Goal: Task Accomplishment & Management: Use online tool/utility

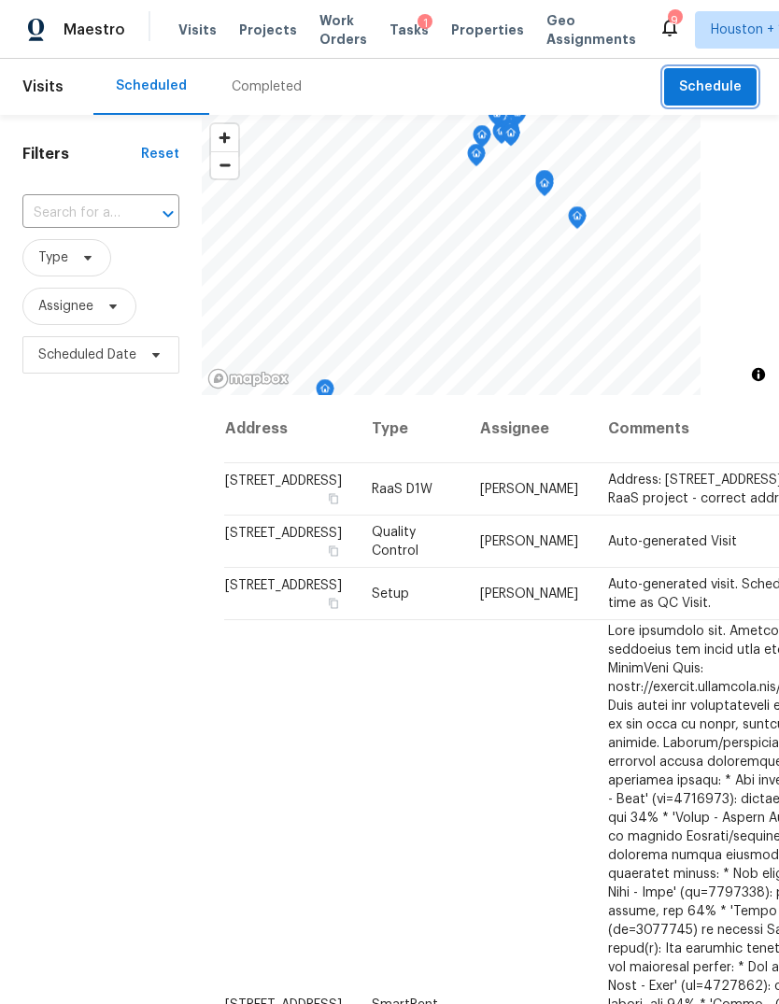
click at [734, 68] on button "Schedule" at bounding box center [710, 87] width 92 height 38
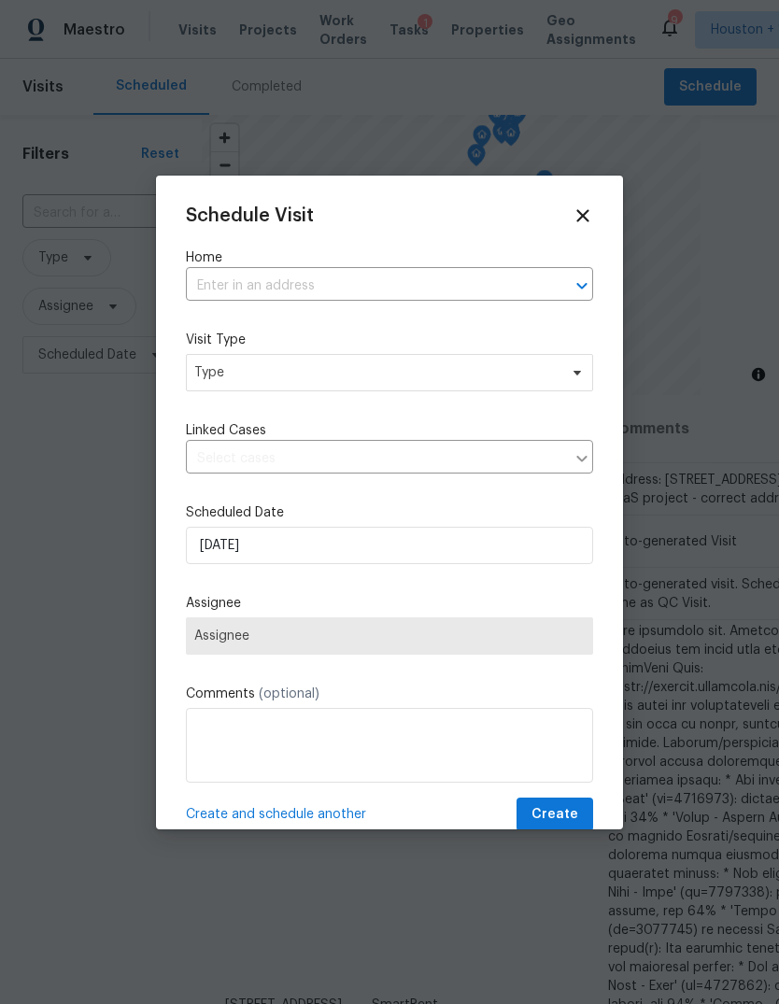
click at [433, 289] on input "text" at bounding box center [363, 286] width 355 height 29
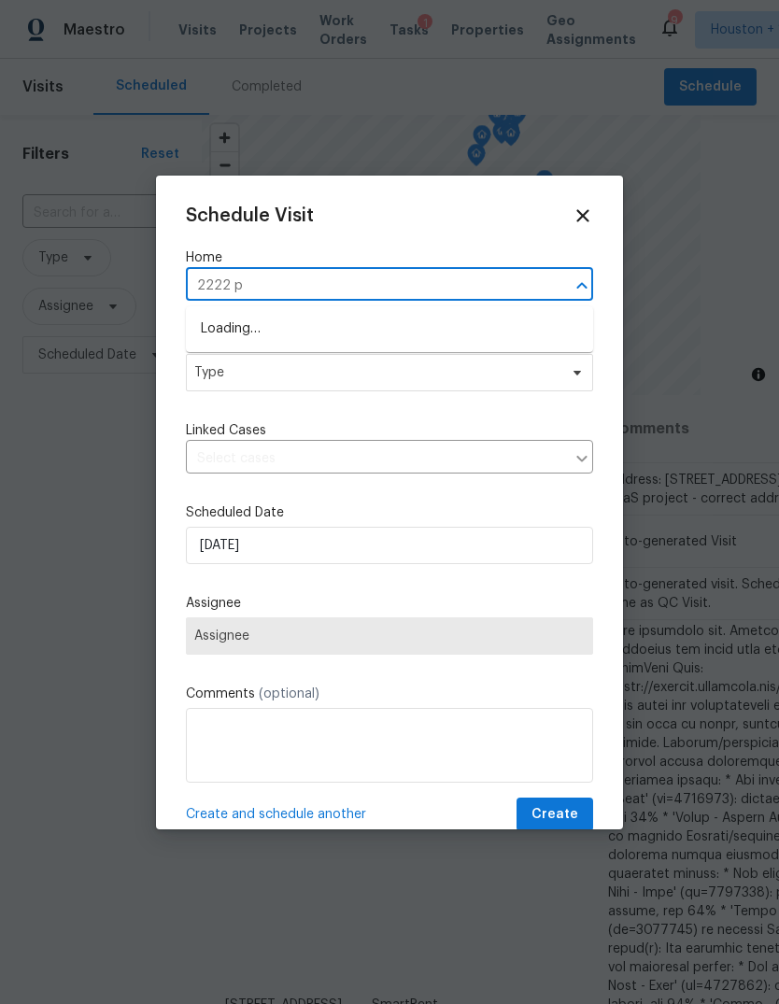
type input "2222 pr"
click at [491, 333] on li "[STREET_ADDRESS]" at bounding box center [389, 329] width 407 height 31
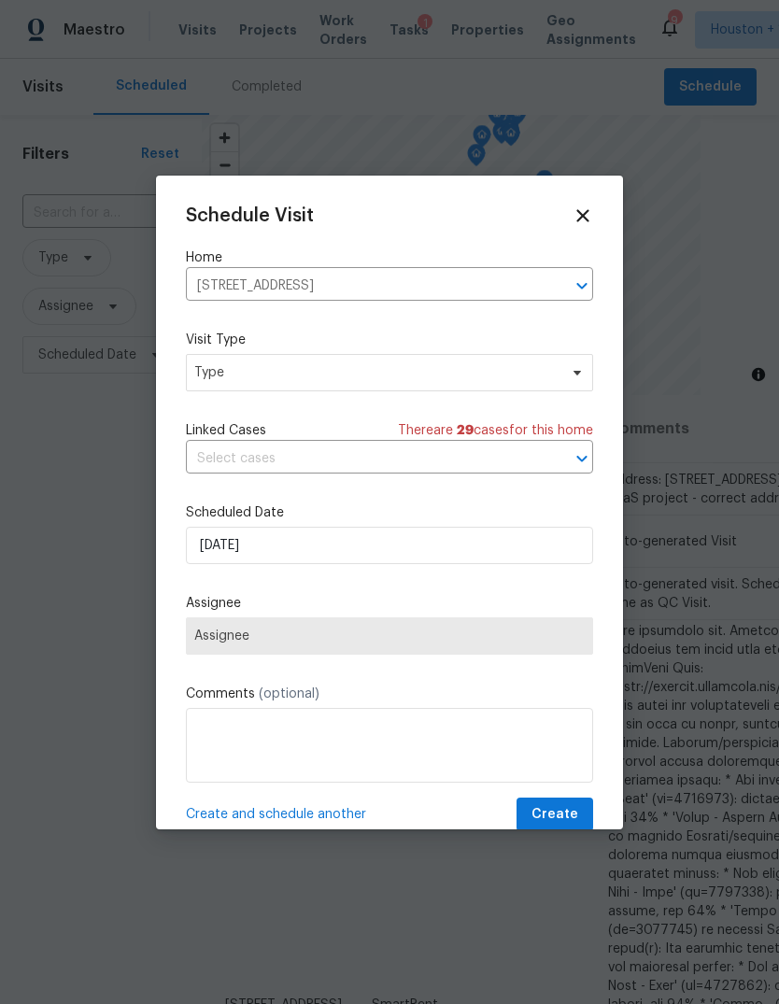
click at [419, 343] on label "Visit Type" at bounding box center [389, 340] width 407 height 19
click at [479, 376] on span "Type" at bounding box center [375, 372] width 363 height 19
type input "Prog"
click at [226, 487] on div "Progress" at bounding box center [224, 488] width 54 height 19
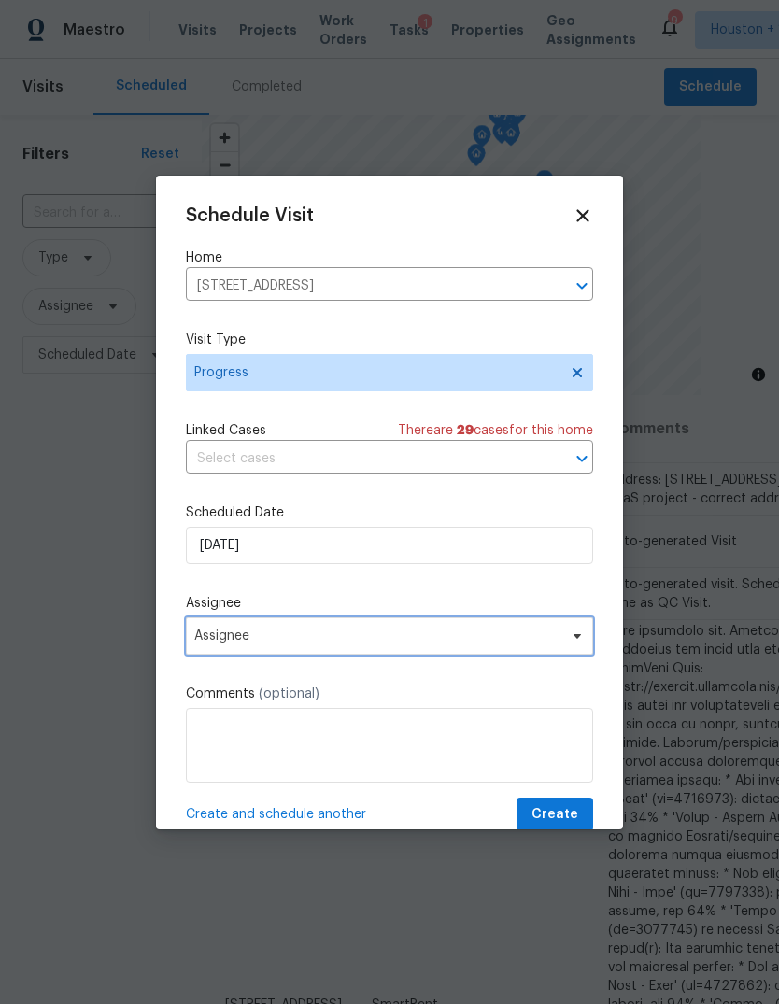
click at [342, 654] on span "Assignee" at bounding box center [389, 635] width 407 height 37
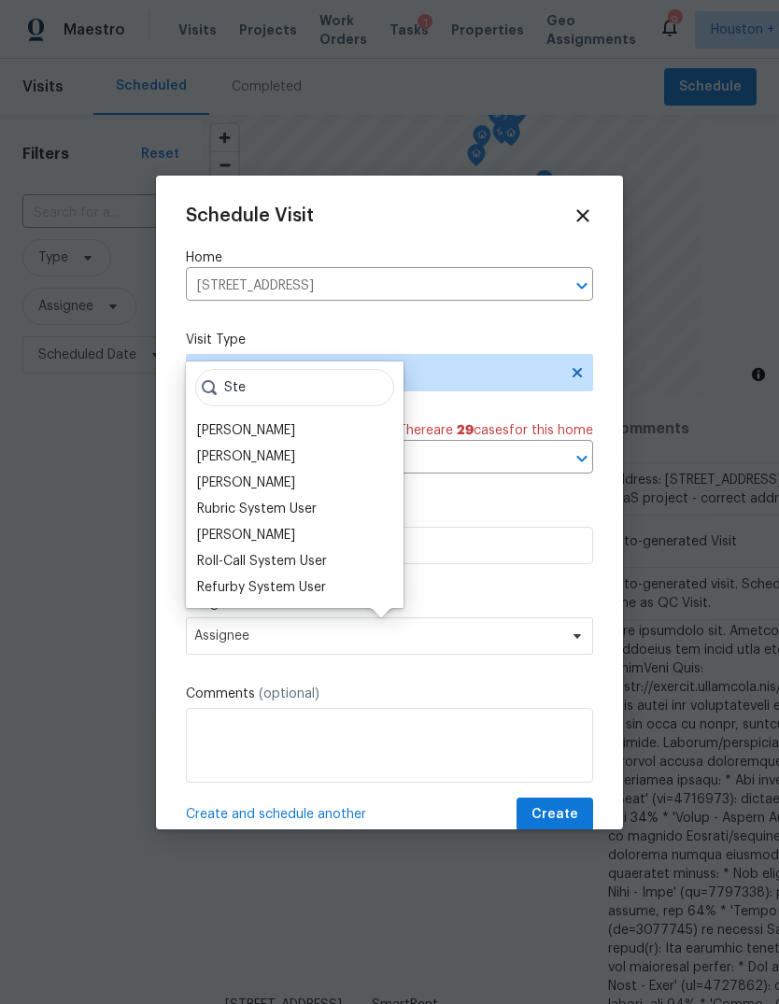
type input "Ste"
click at [246, 447] on div "[PERSON_NAME]" at bounding box center [246, 456] width 98 height 19
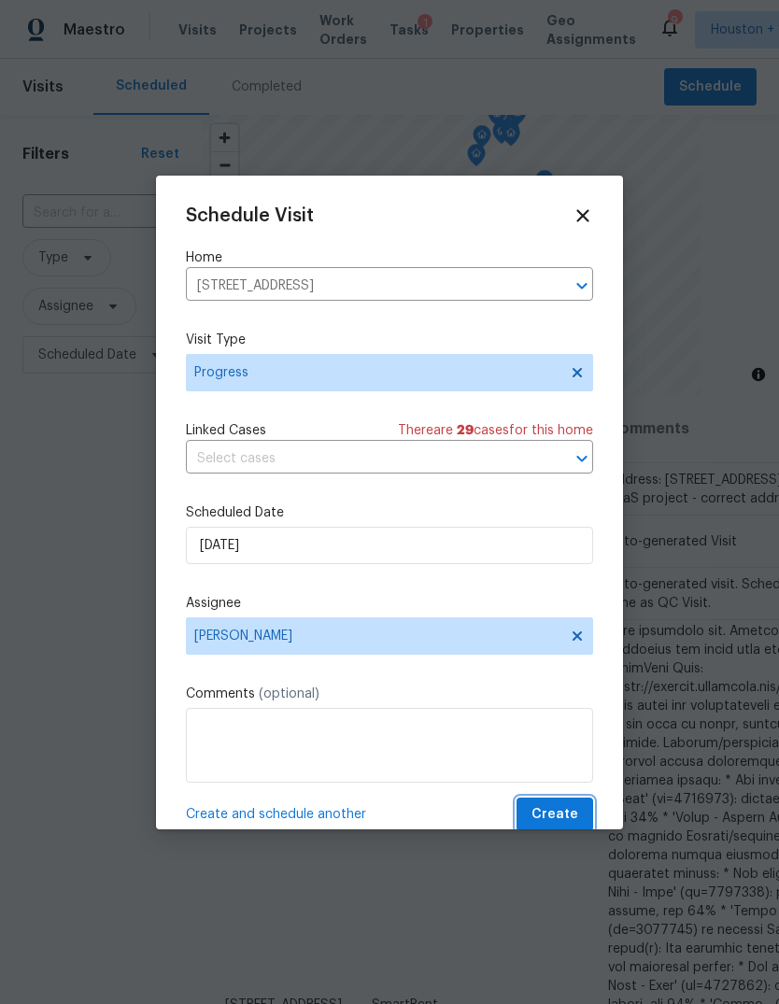
click at [553, 817] on span "Create" at bounding box center [554, 814] width 47 height 23
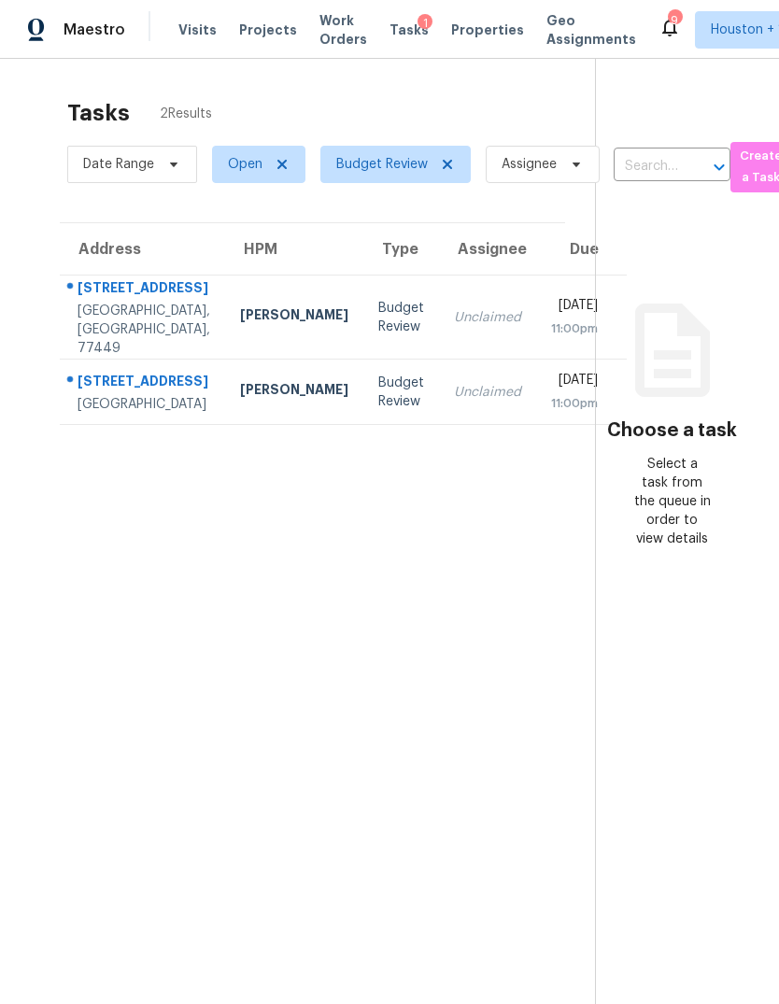
click at [439, 425] on td "Unclaimed" at bounding box center [487, 392] width 97 height 65
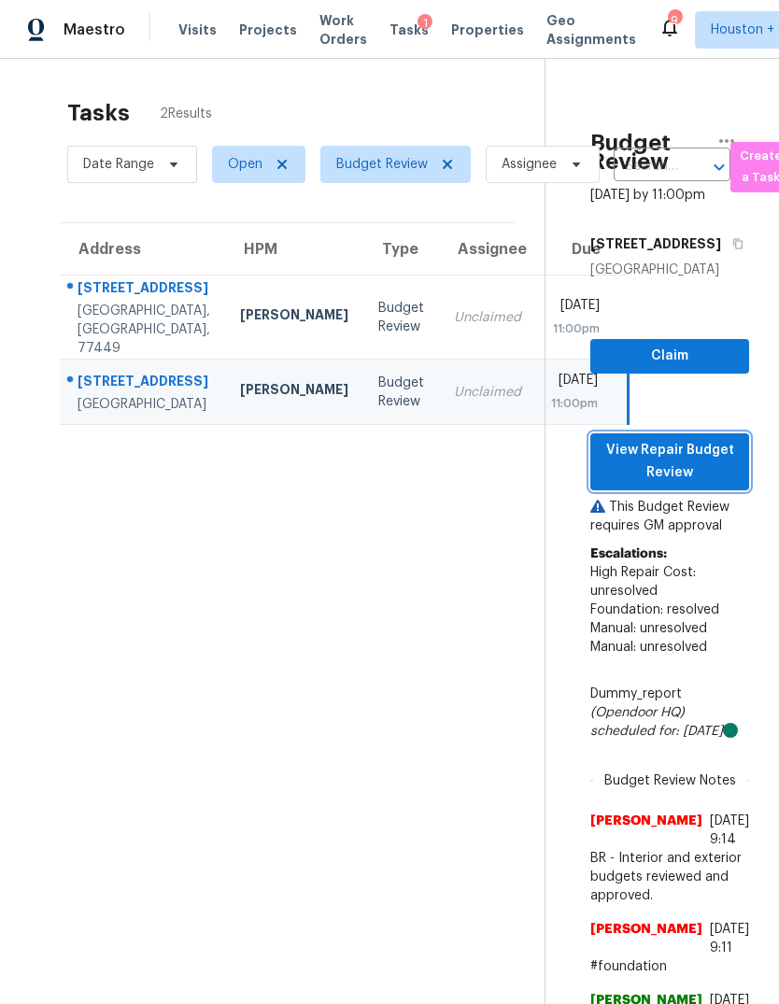
click at [729, 485] on span "View Repair Budget Review" at bounding box center [669, 462] width 129 height 46
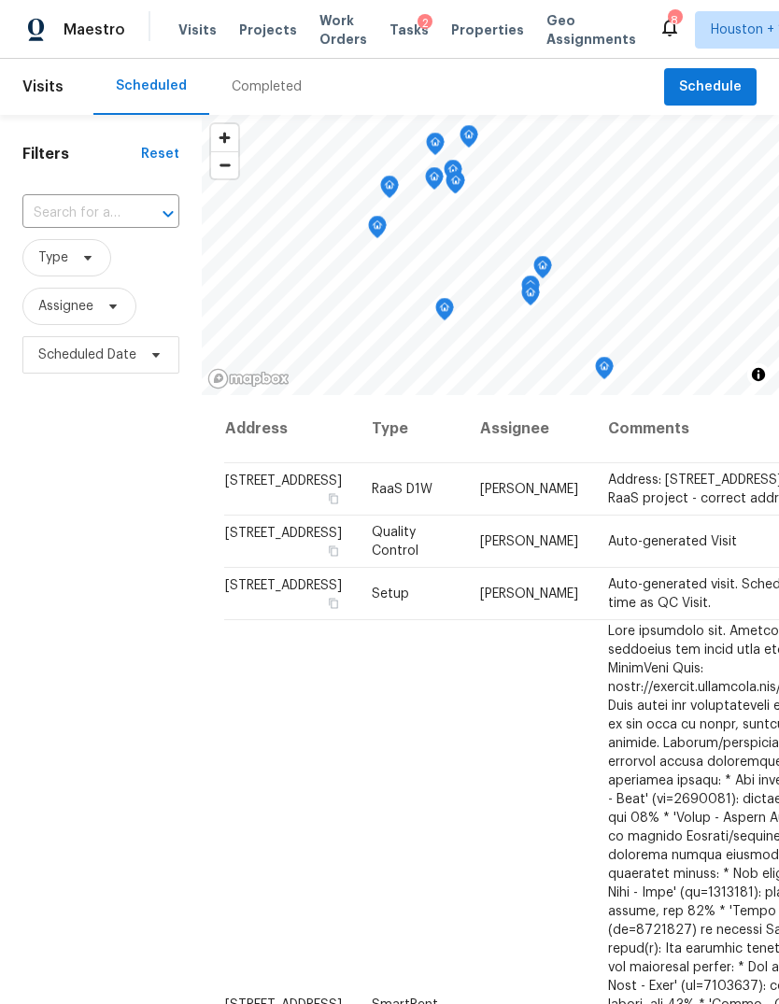
click at [278, 95] on div "Completed" at bounding box center [267, 87] width 70 height 19
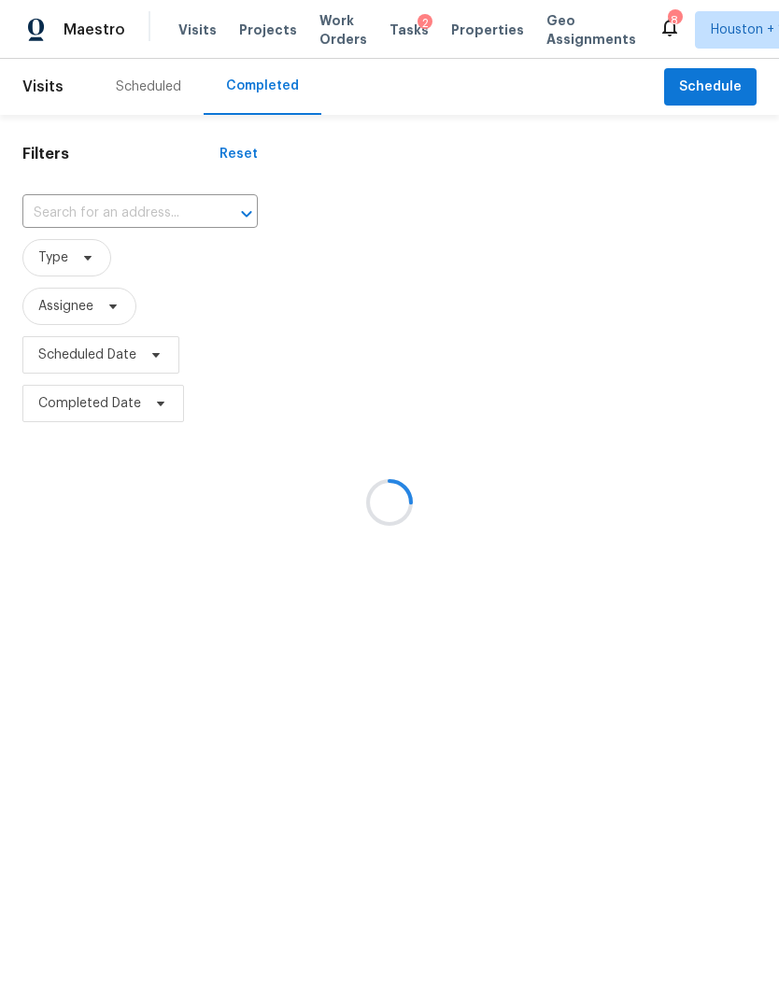
click at [158, 191] on div at bounding box center [389, 502] width 779 height 1004
click at [139, 210] on div at bounding box center [389, 502] width 779 height 1004
click at [79, 213] on div at bounding box center [389, 502] width 779 height 1004
click at [76, 210] on div at bounding box center [389, 502] width 779 height 1004
click at [74, 214] on div at bounding box center [389, 502] width 779 height 1004
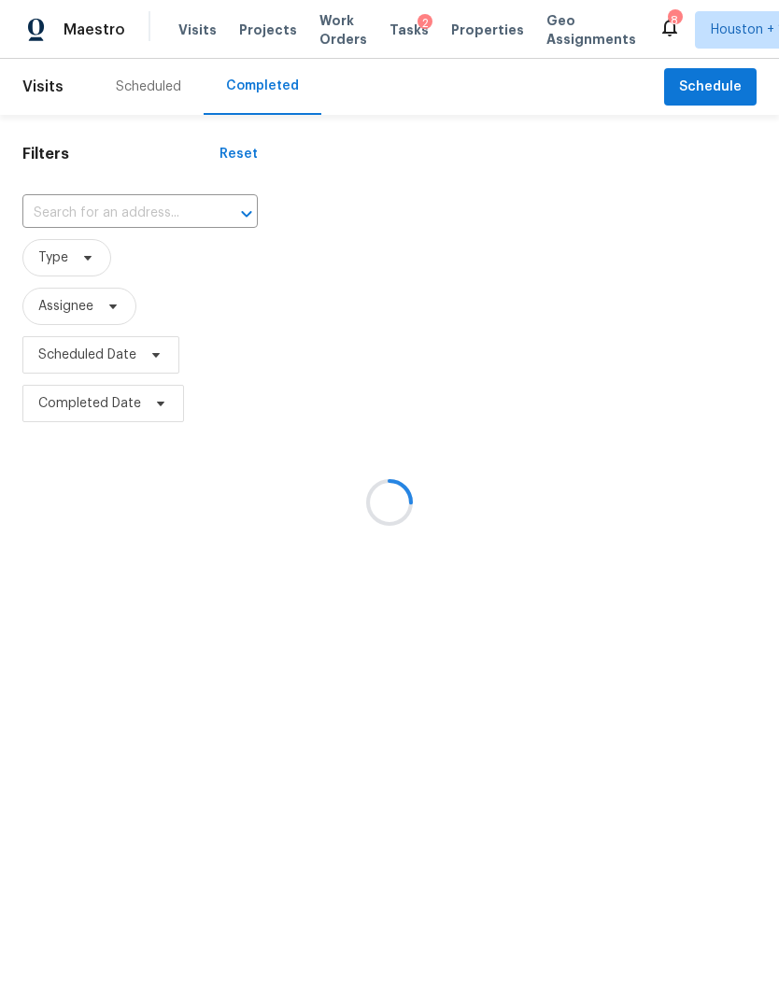
click at [80, 216] on div at bounding box center [389, 502] width 779 height 1004
click at [87, 211] on div at bounding box center [389, 502] width 779 height 1004
click at [87, 212] on div at bounding box center [389, 502] width 779 height 1004
click at [82, 222] on div at bounding box center [389, 502] width 779 height 1004
click at [79, 210] on div at bounding box center [389, 502] width 779 height 1004
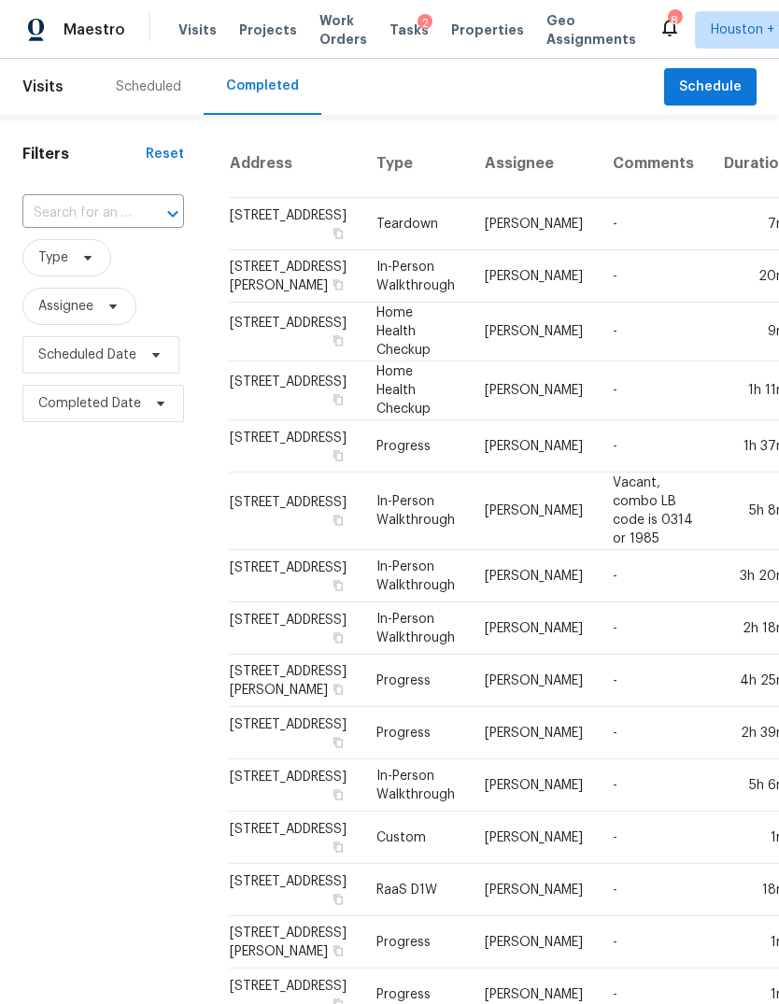
click at [76, 217] on input "text" at bounding box center [76, 213] width 109 height 29
type input "5623 p"
click at [72, 266] on li "[STREET_ADDRESS]" at bounding box center [101, 256] width 159 height 31
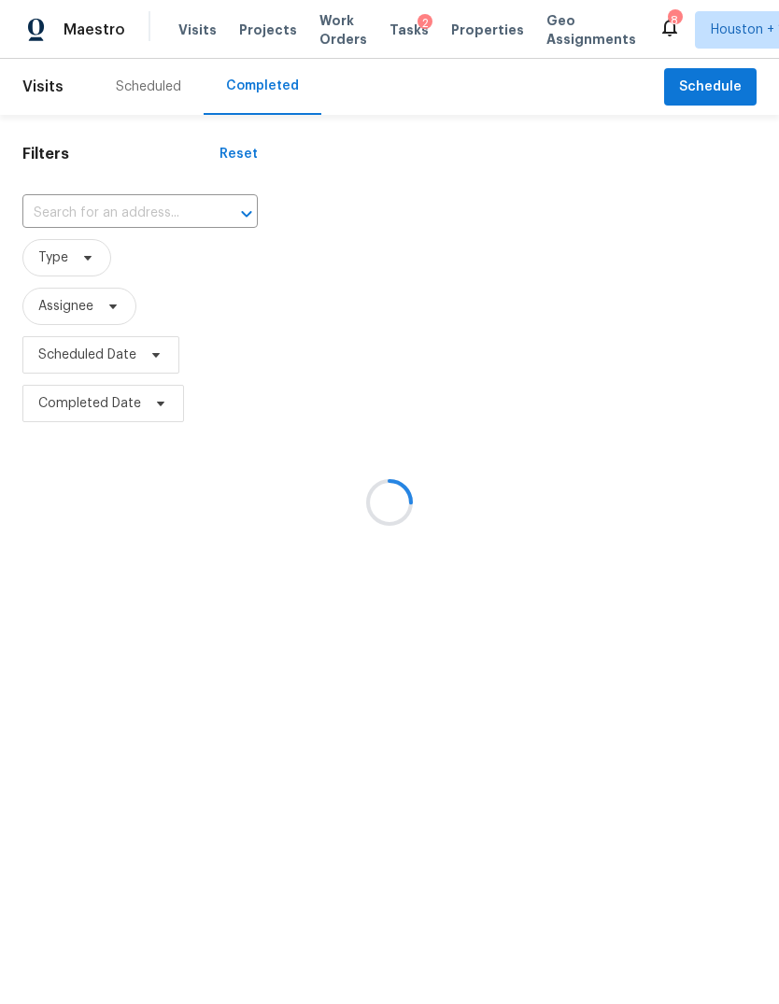
type input "[STREET_ADDRESS]"
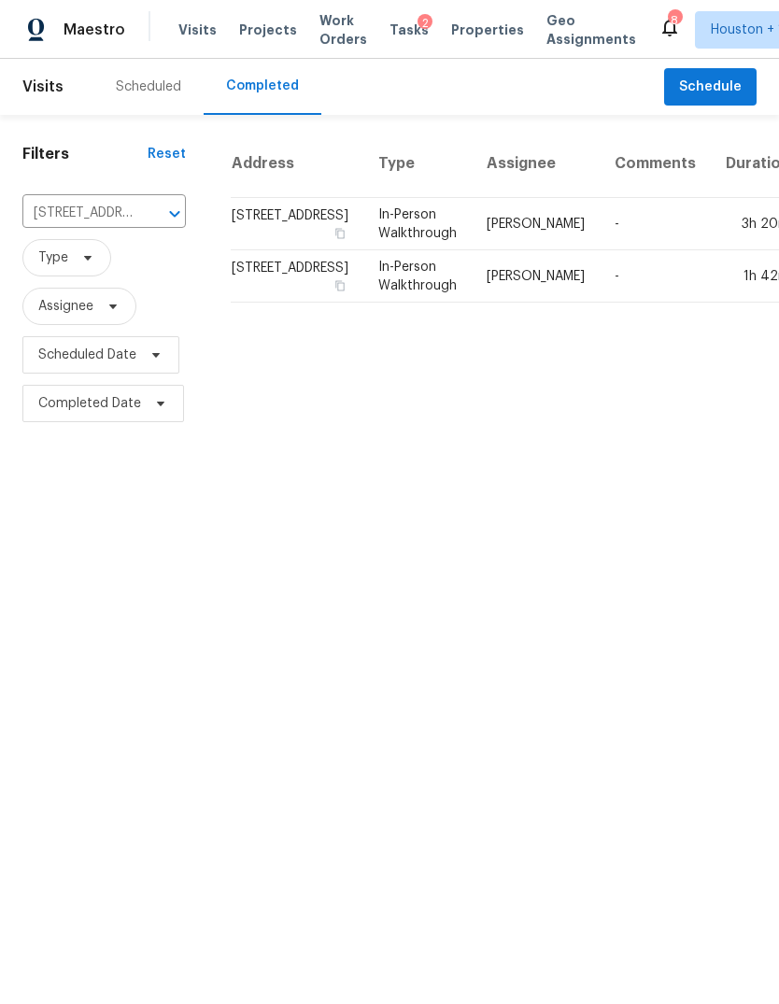
click at [364, 303] on td "In-Person Walkthrough" at bounding box center [417, 276] width 108 height 52
click at [391, 250] on td "In-Person Walkthrough" at bounding box center [417, 224] width 108 height 52
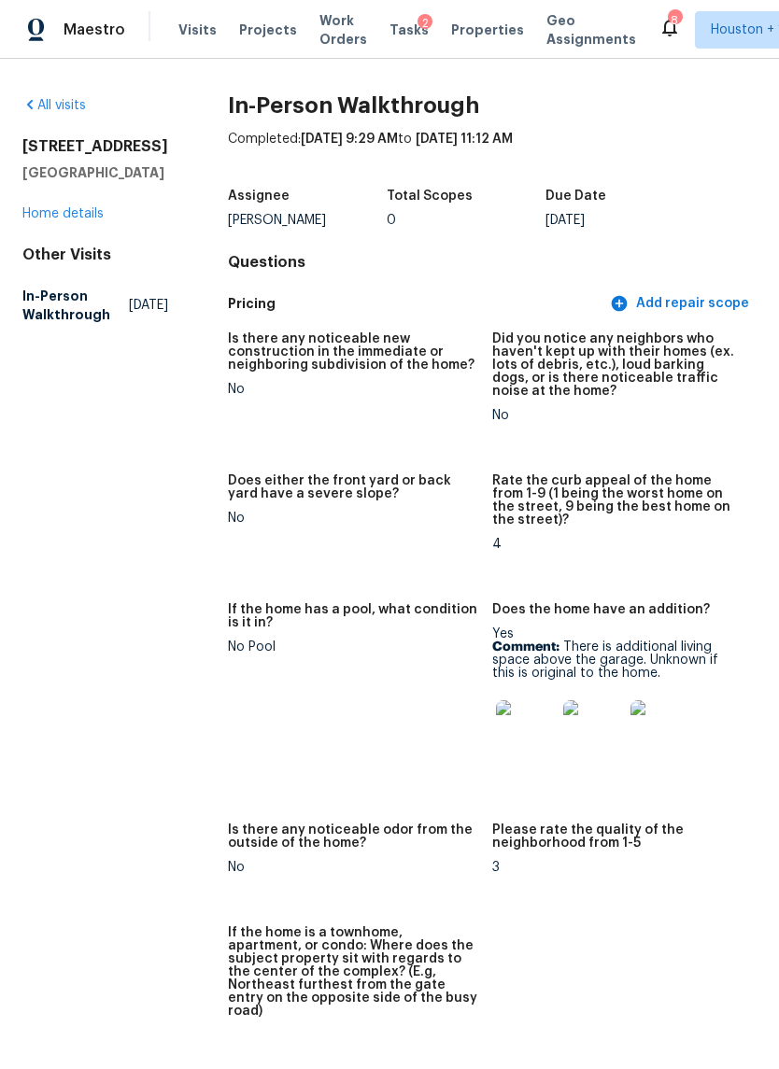
click at [520, 714] on img at bounding box center [526, 730] width 60 height 60
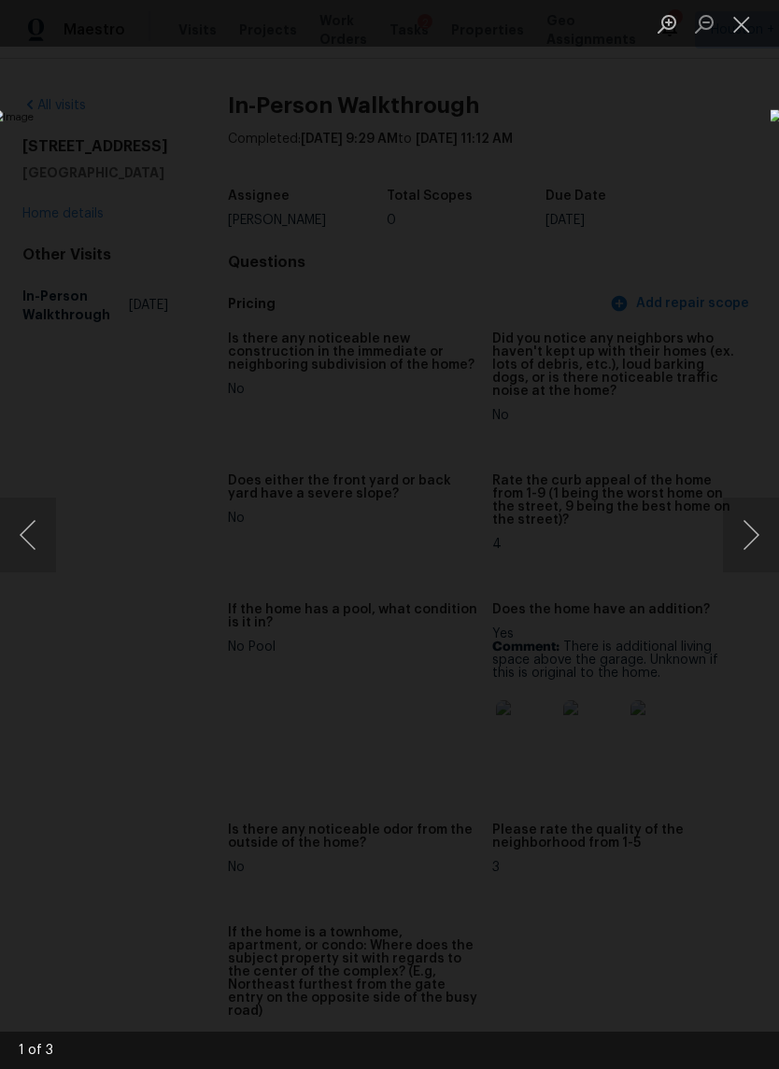
click at [755, 532] on button "Next image" at bounding box center [751, 535] width 56 height 75
click at [756, 532] on button "Next image" at bounding box center [751, 535] width 56 height 75
click at [191, 881] on div "Lightbox" at bounding box center [389, 534] width 779 height 1069
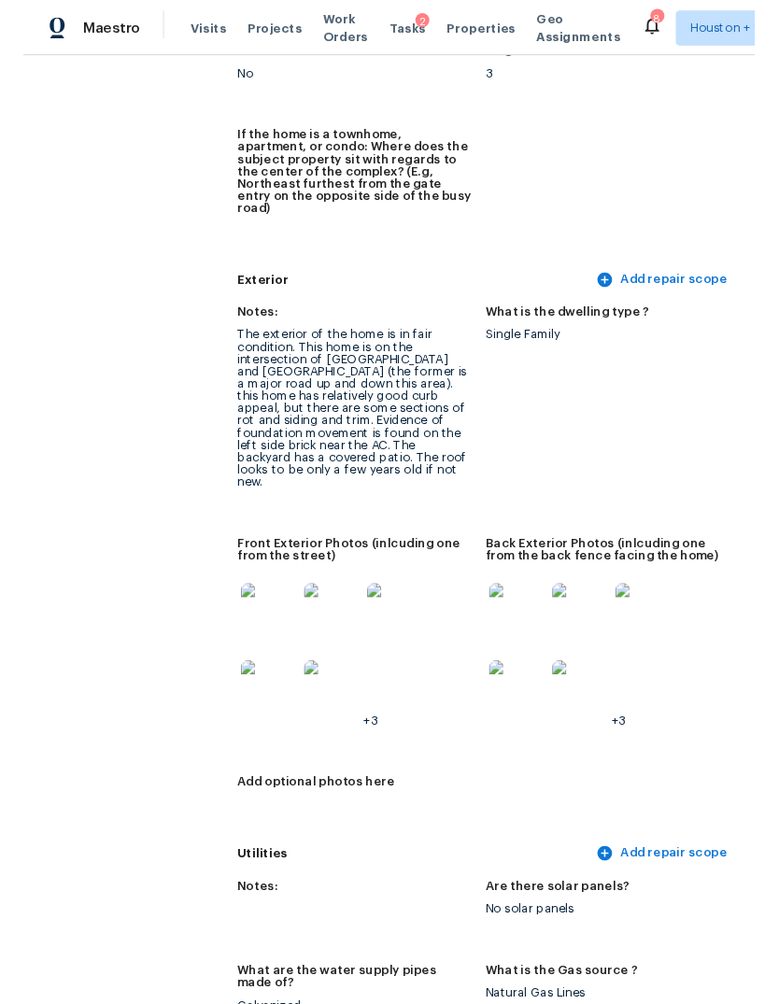
scroll to position [806, 0]
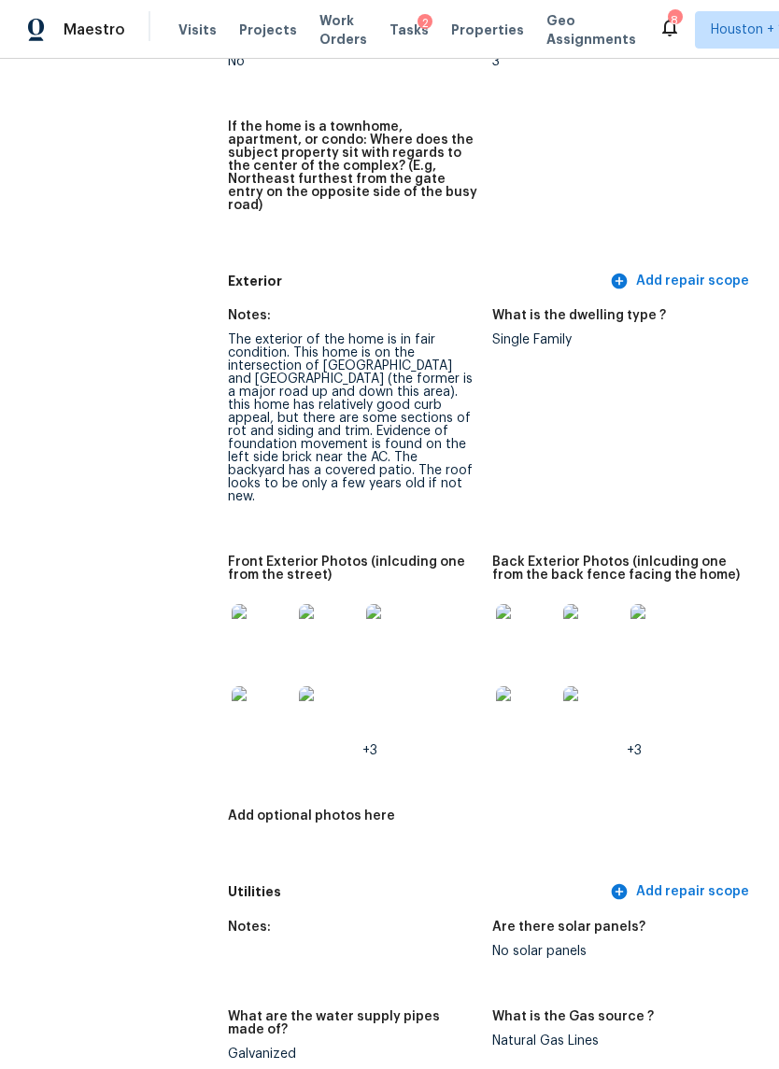
click at [269, 604] on img at bounding box center [262, 634] width 60 height 60
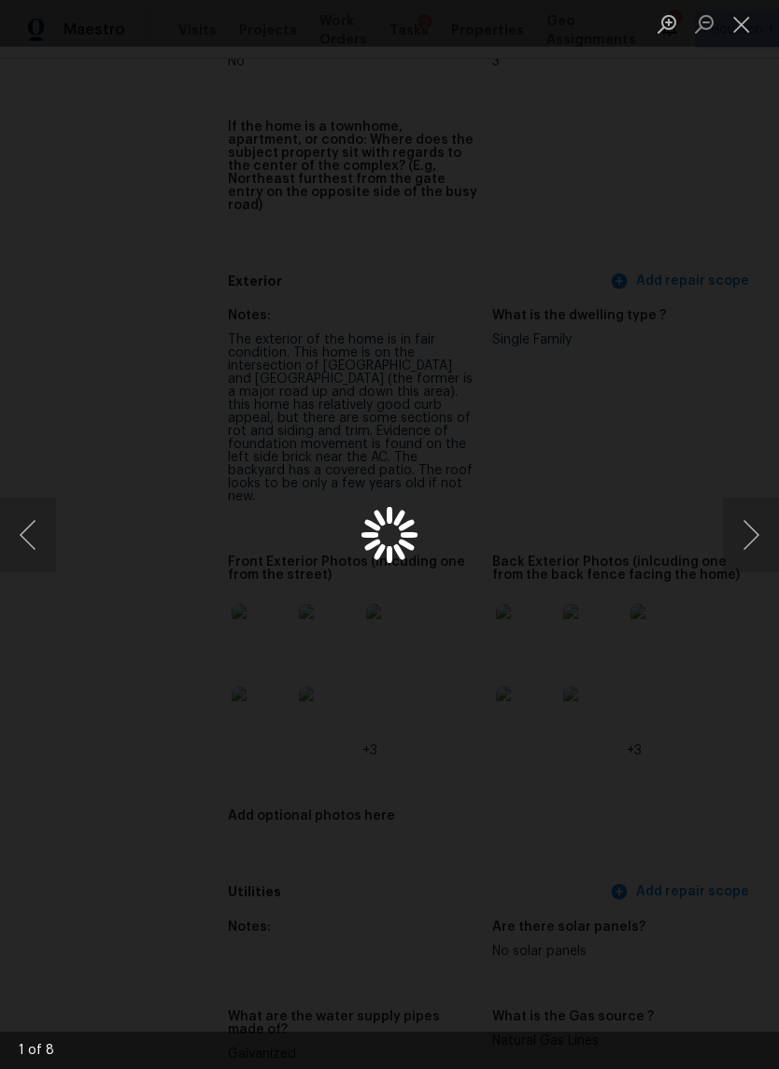
click at [259, 605] on div "Lightbox" at bounding box center [389, 534] width 779 height 1069
click at [752, 542] on button "Next image" at bounding box center [751, 535] width 56 height 75
click at [749, 542] on button "Next image" at bounding box center [751, 535] width 56 height 75
click at [755, 542] on button "Next image" at bounding box center [751, 535] width 56 height 75
click at [189, 900] on div "Lightbox" at bounding box center [389, 534] width 779 height 1069
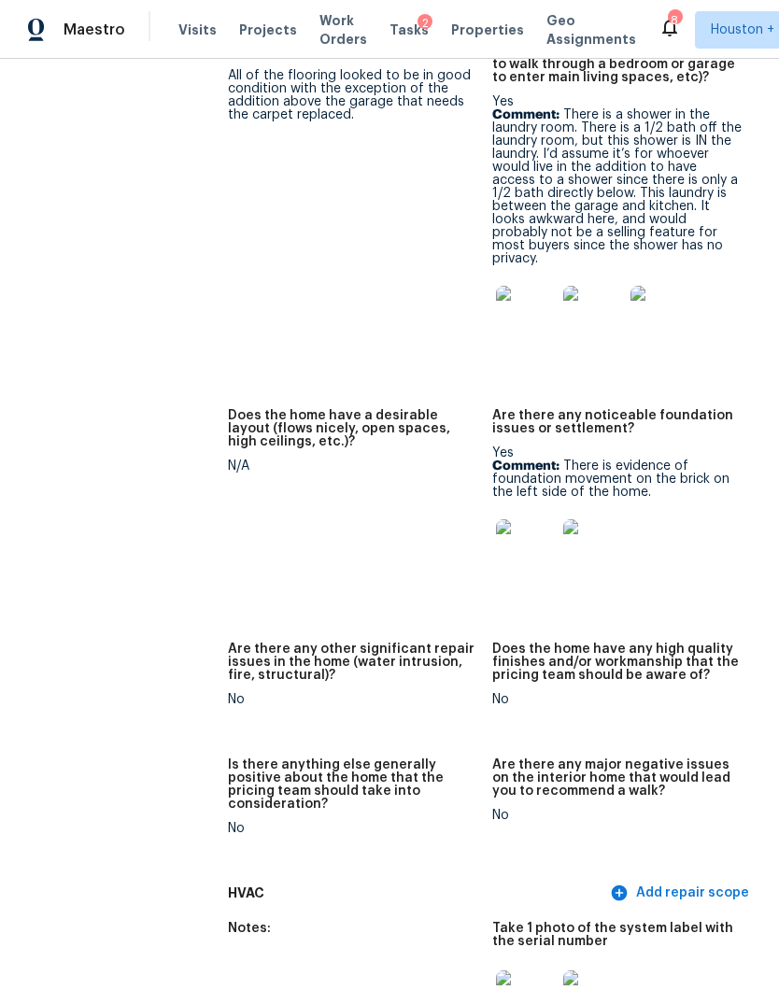
scroll to position [4390, 0]
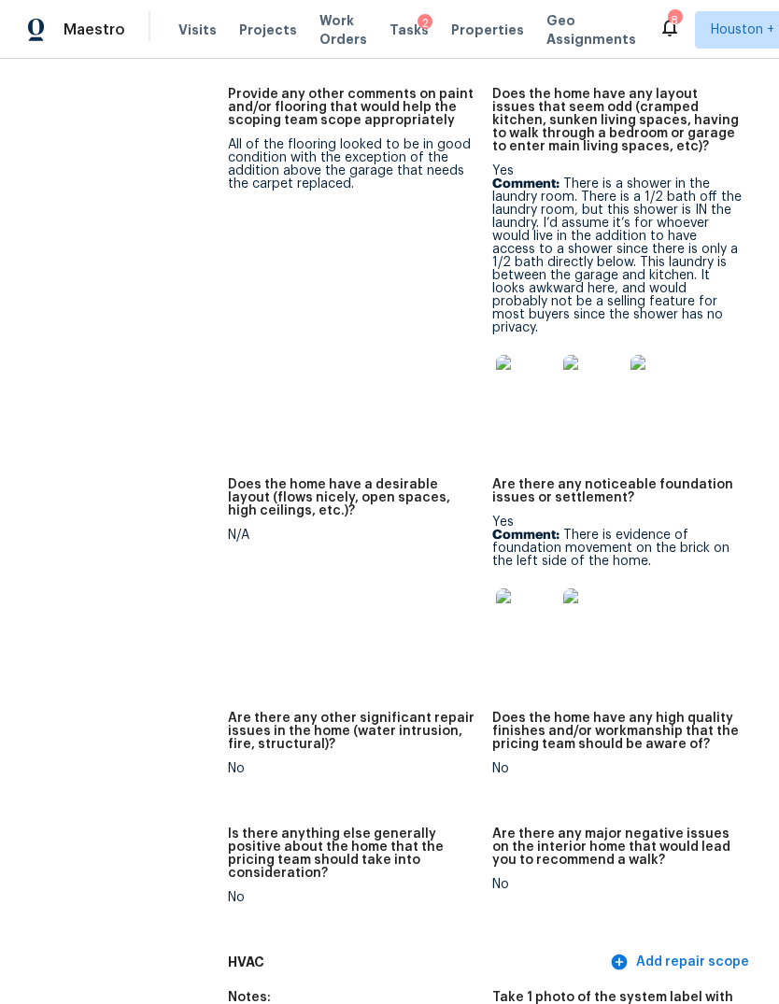
click at [531, 588] on img at bounding box center [526, 618] width 60 height 60
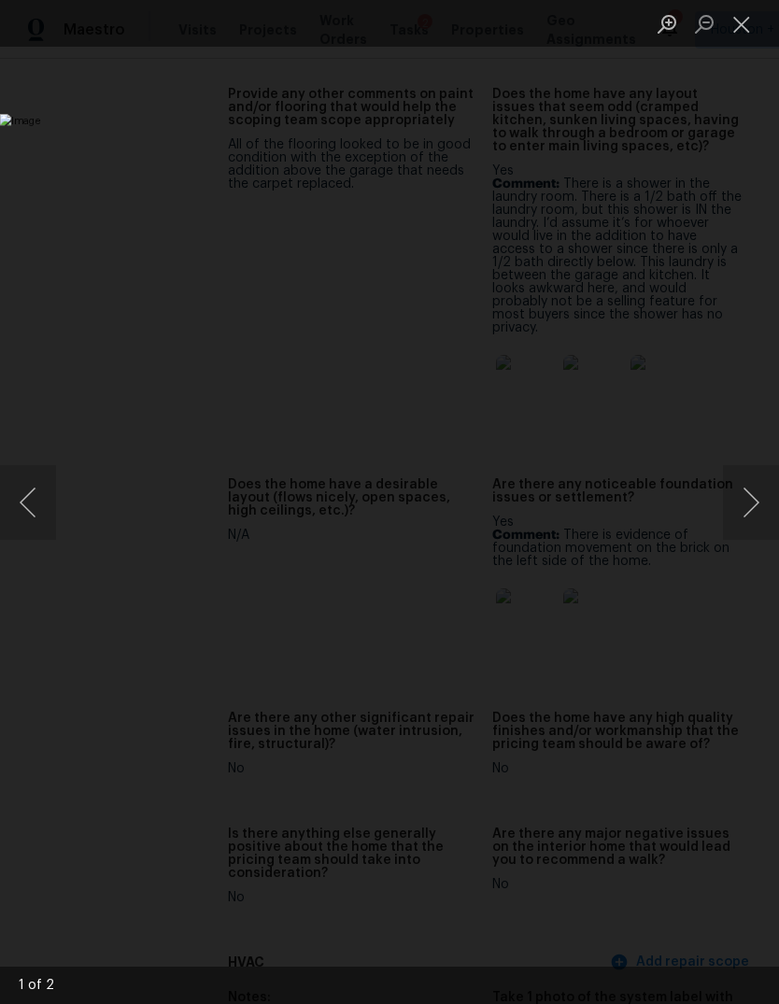
click at [753, 498] on button "Next image" at bounding box center [751, 502] width 56 height 75
click at [741, 7] on button "Close lightbox" at bounding box center [741, 23] width 37 height 33
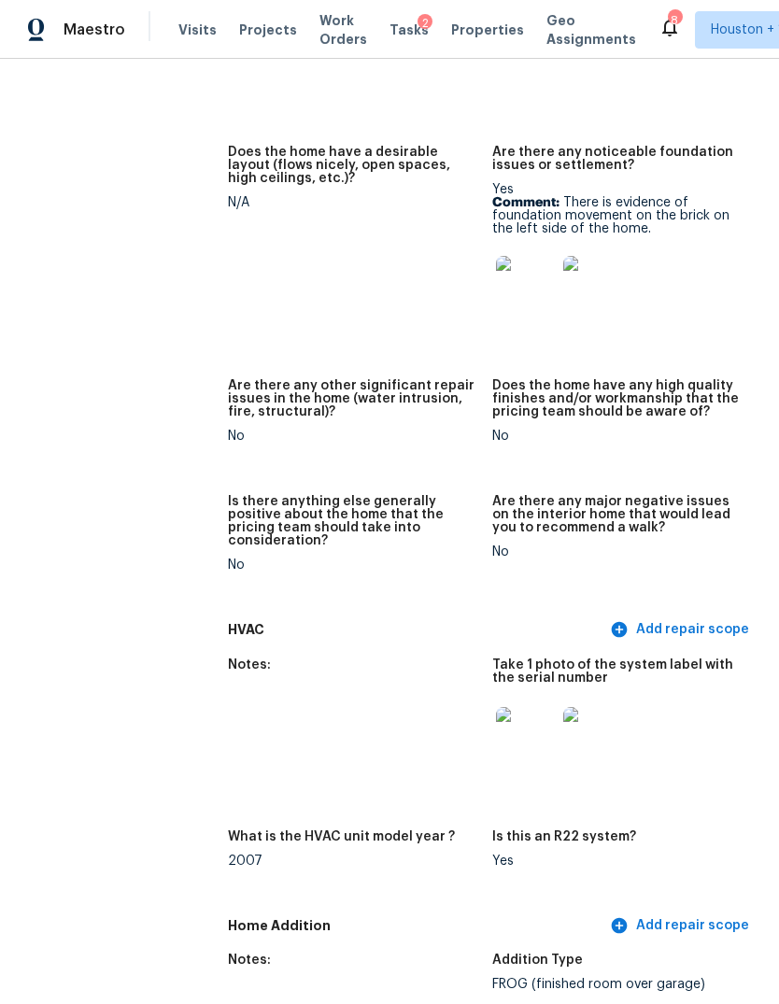
scroll to position [4886, 0]
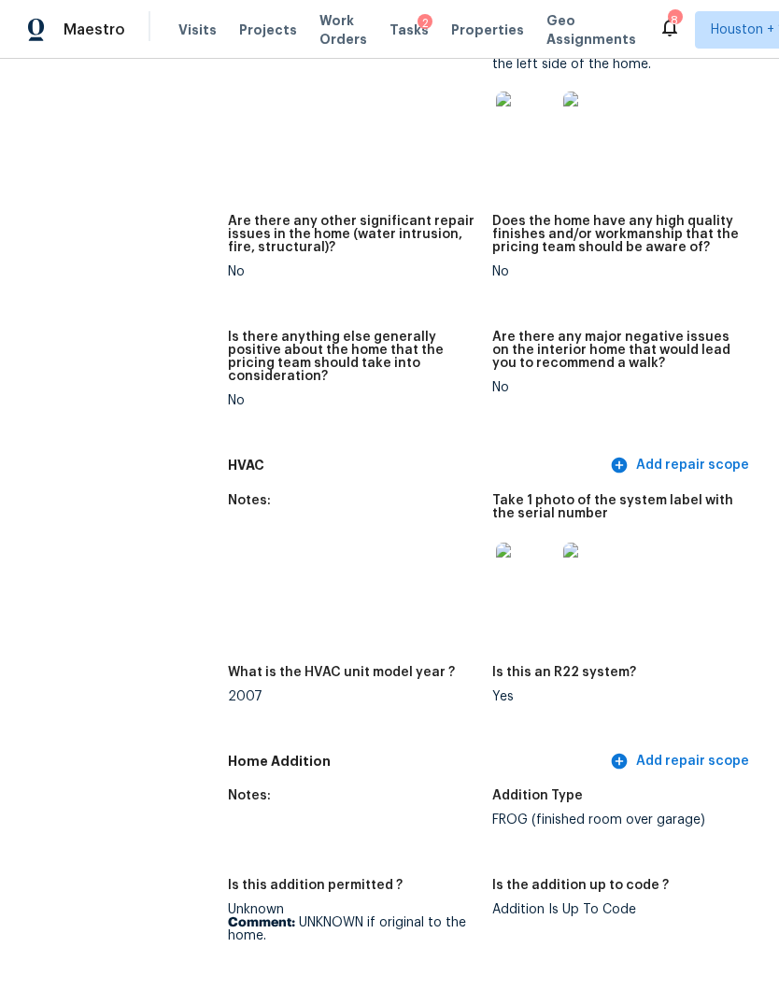
click at [530, 543] on img at bounding box center [526, 573] width 60 height 60
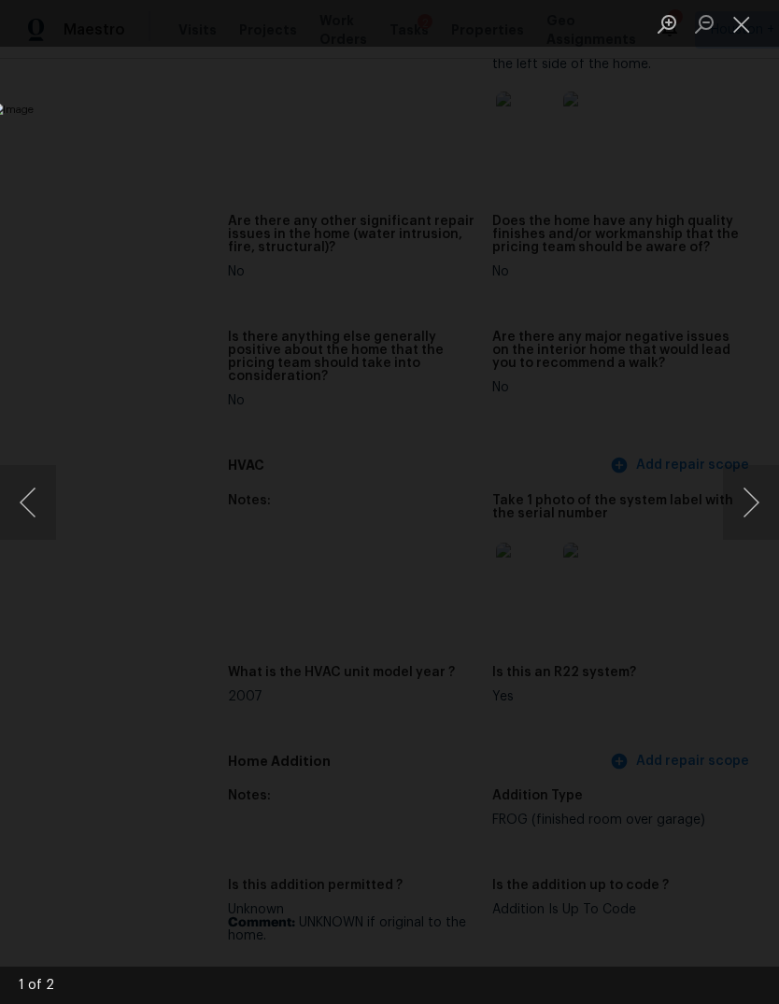
click at [761, 509] on button "Next image" at bounding box center [751, 502] width 56 height 75
click at [742, 28] on button "Close lightbox" at bounding box center [741, 23] width 37 height 33
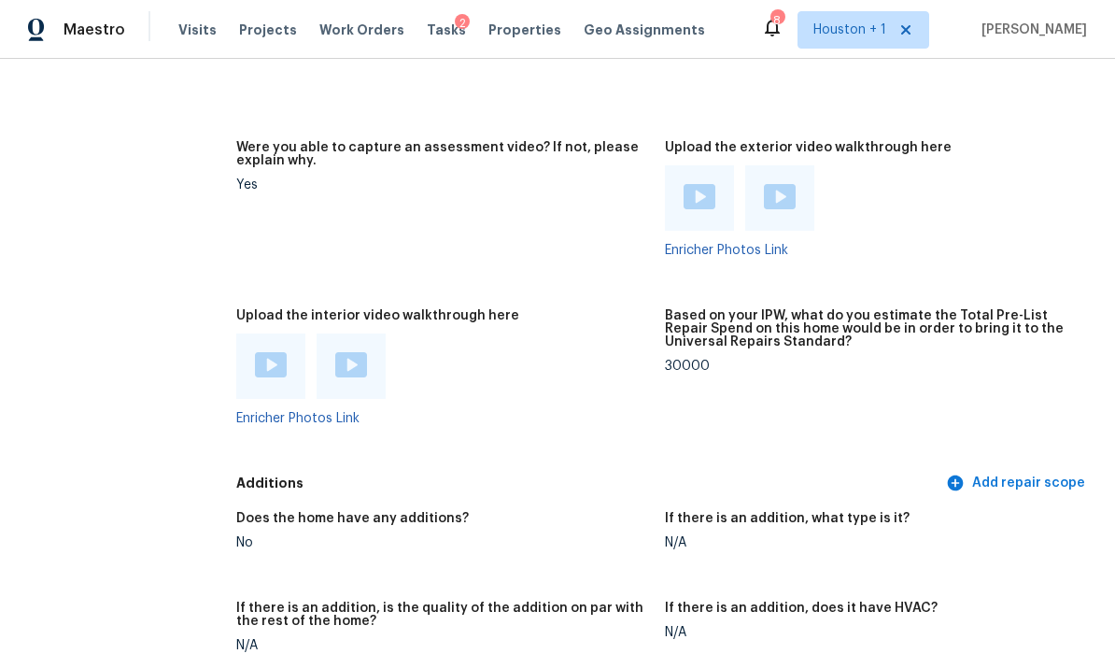
scroll to position [4422, 0]
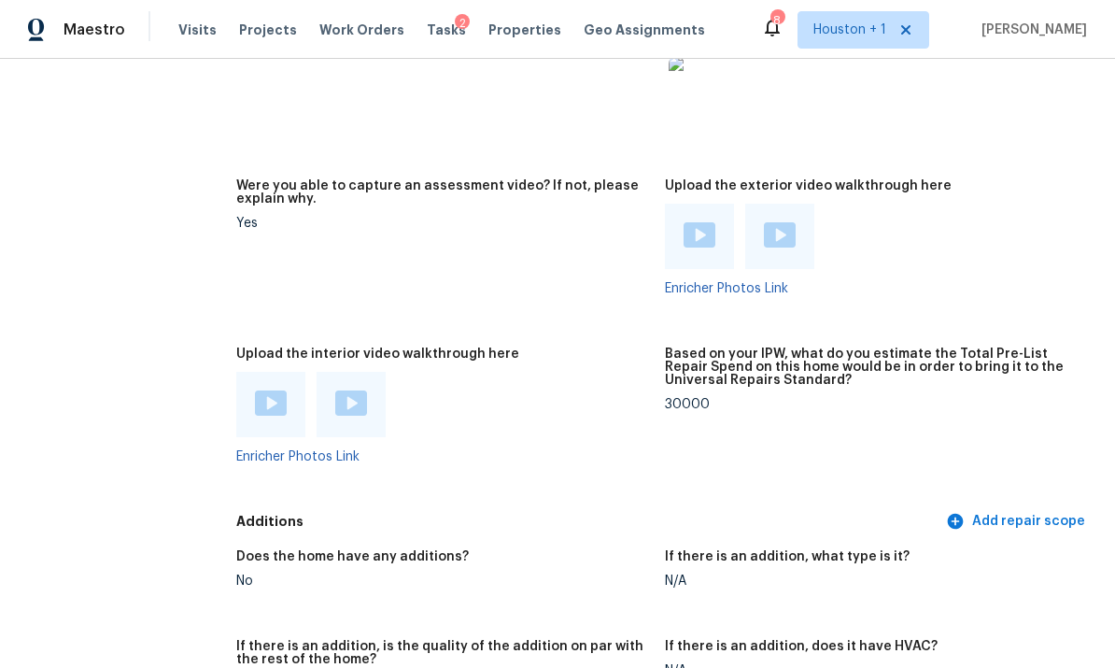
click at [269, 390] on img at bounding box center [271, 402] width 32 height 25
